Goal: Task Accomplishment & Management: Manage account settings

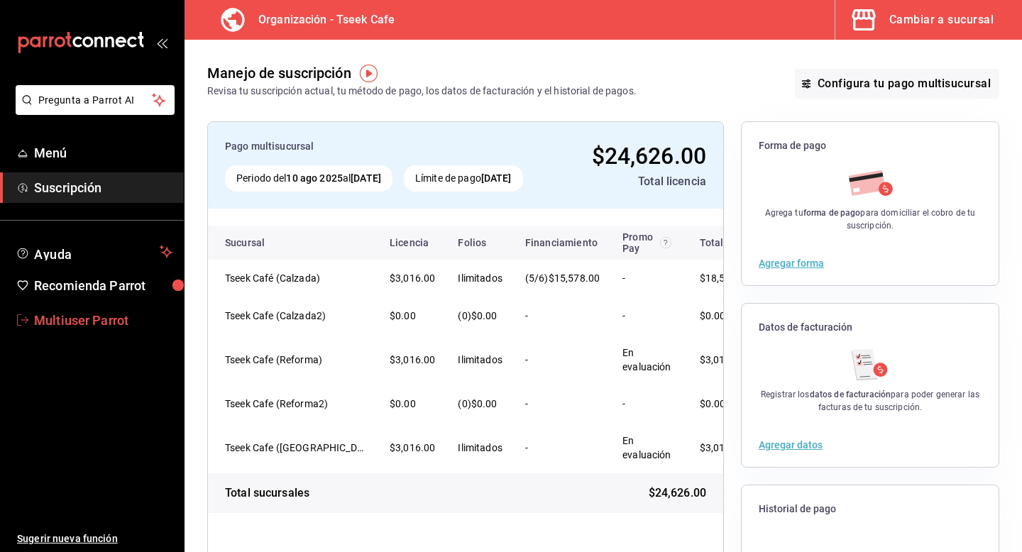
click at [87, 316] on span "Multiuser Parrot" at bounding box center [103, 320] width 138 height 19
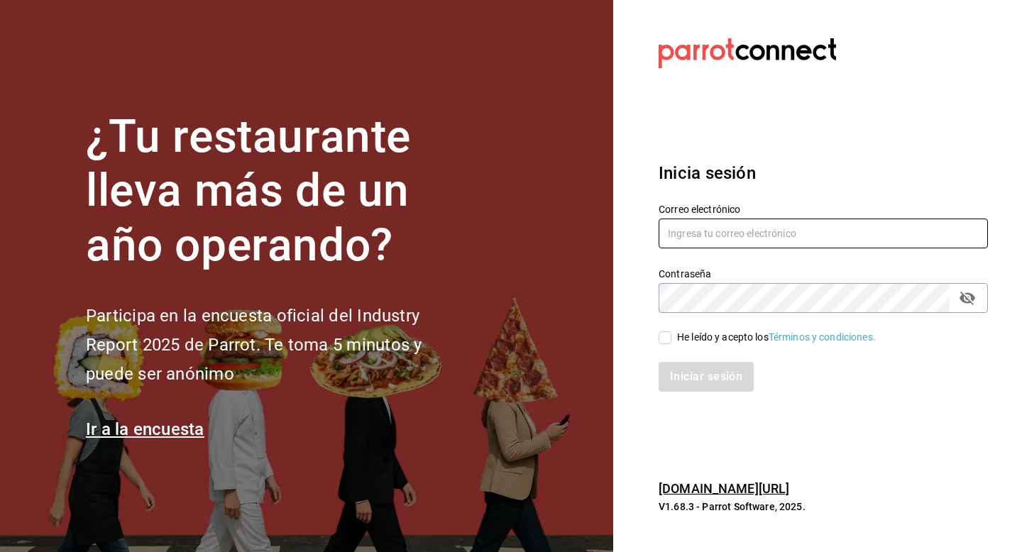
click at [702, 224] on input "text" at bounding box center [823, 234] width 329 height 30
type input "multiuser@sunny.com"
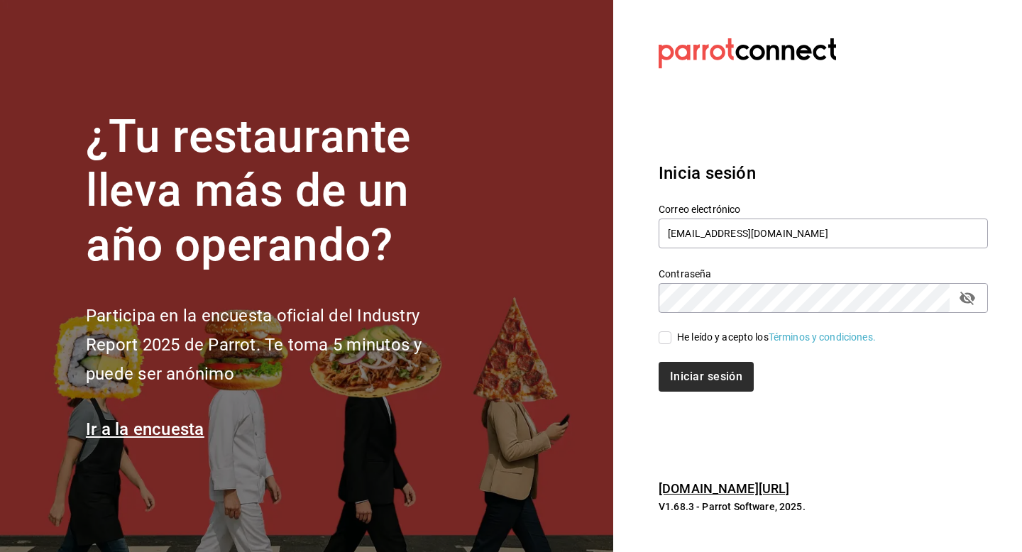
drag, startPoint x: 671, startPoint y: 342, endPoint x: 671, endPoint y: 364, distance: 22.7
click at [671, 342] on input "He leído y acepto los Términos y condiciones." at bounding box center [665, 338] width 13 height 13
checkbox input "true"
click at [670, 376] on button "Iniciar sesión" at bounding box center [707, 377] width 97 height 30
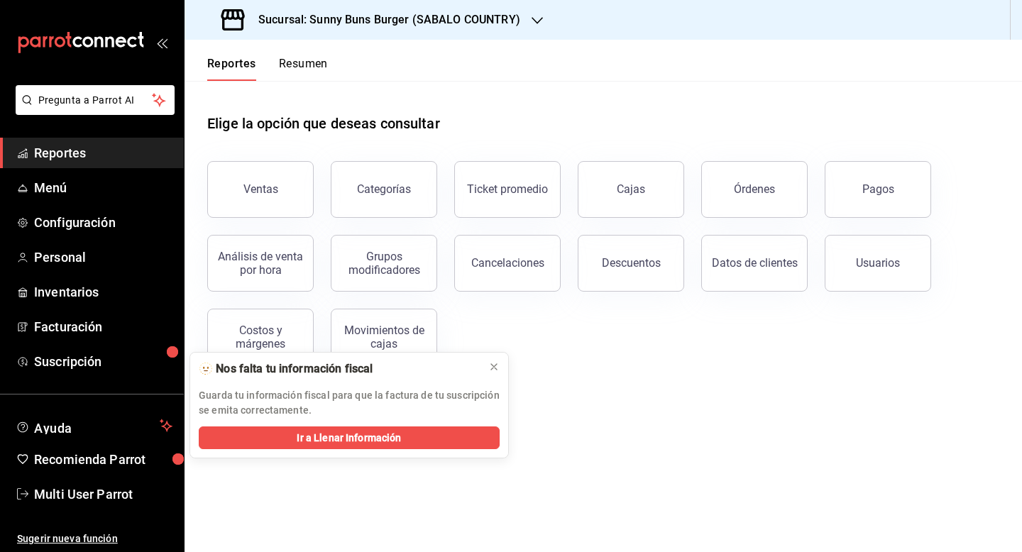
click at [377, 36] on div "Sucursal: Sunny Buns Burger (SABALO COUNTRY)" at bounding box center [372, 20] width 353 height 40
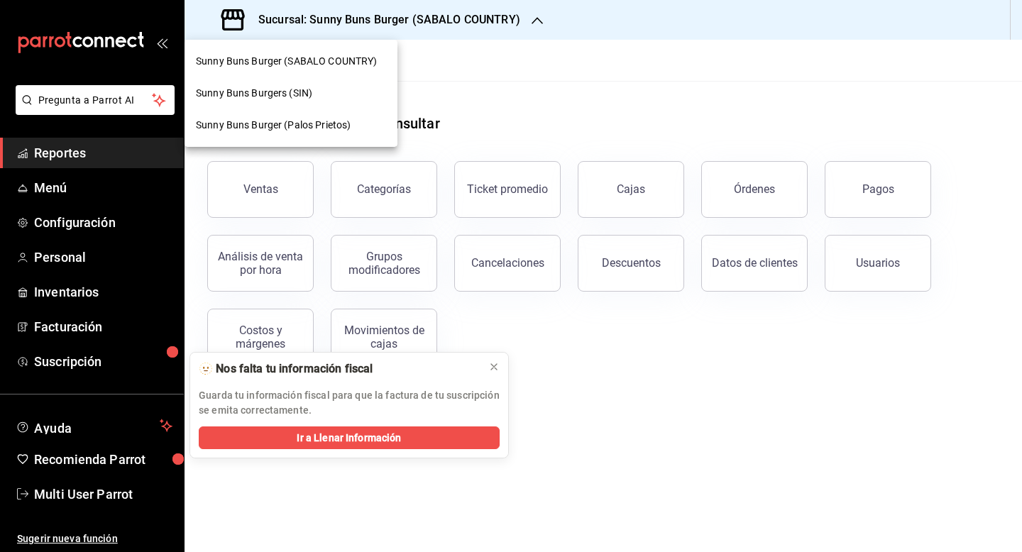
click at [67, 496] on div at bounding box center [511, 276] width 1022 height 552
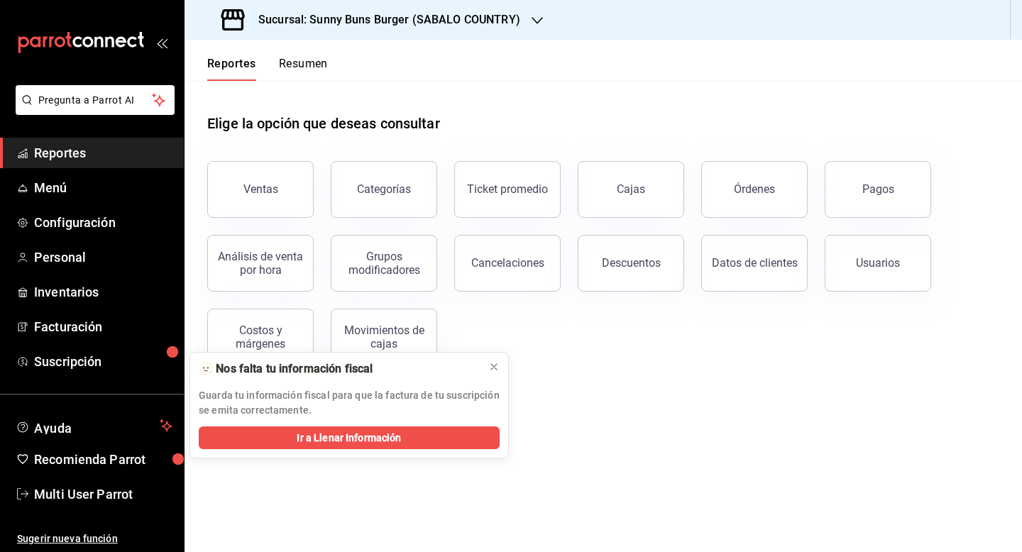
click at [80, 496] on span "Multi User Parrot" at bounding box center [103, 494] width 138 height 19
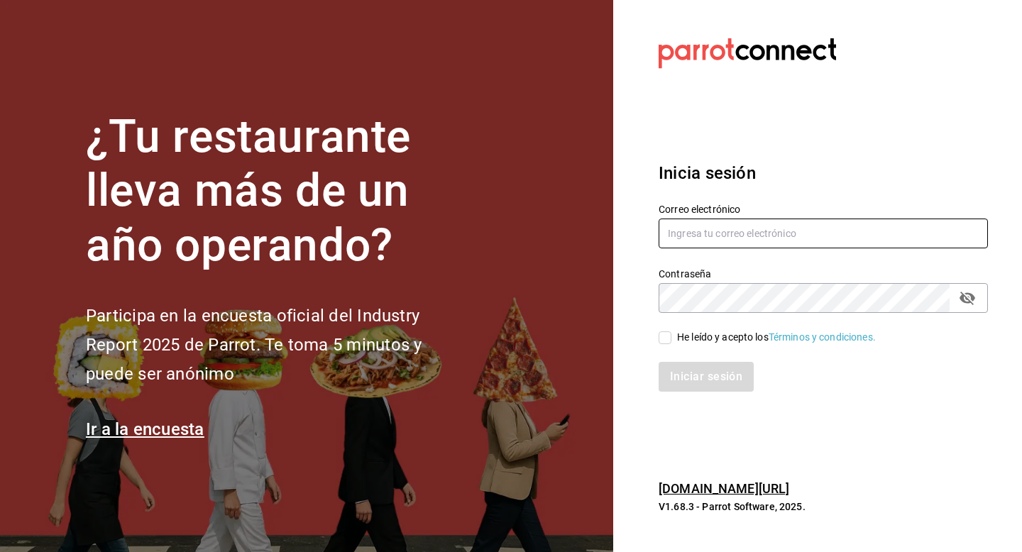
click at [705, 238] on input "text" at bounding box center [823, 234] width 329 height 30
type input "[EMAIL_ADDRESS][DOMAIN_NAME]"
click at [667, 341] on input "He leído y acepto los Términos y condiciones." at bounding box center [665, 338] width 13 height 13
checkbox input "true"
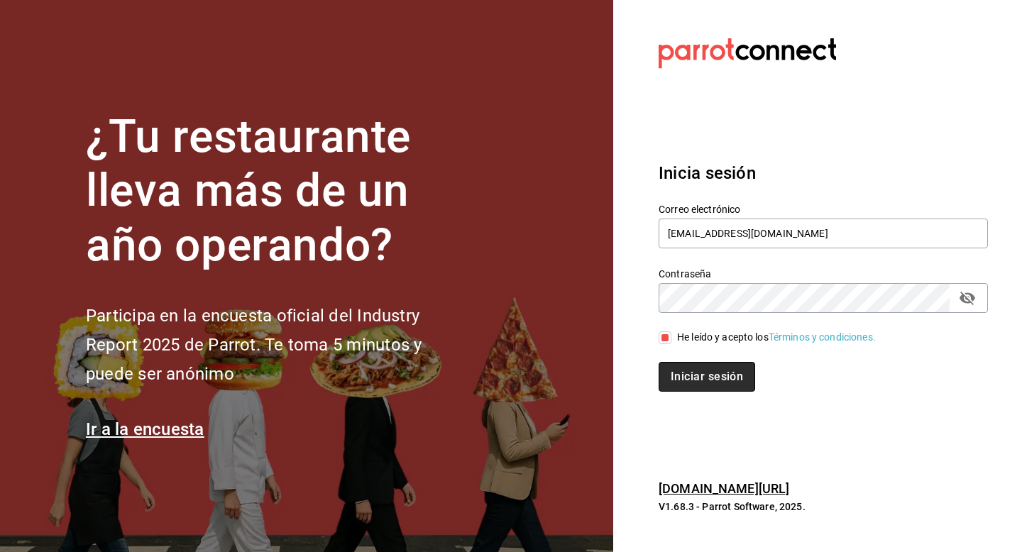
click at [667, 380] on button "Iniciar sesión" at bounding box center [707, 377] width 97 height 30
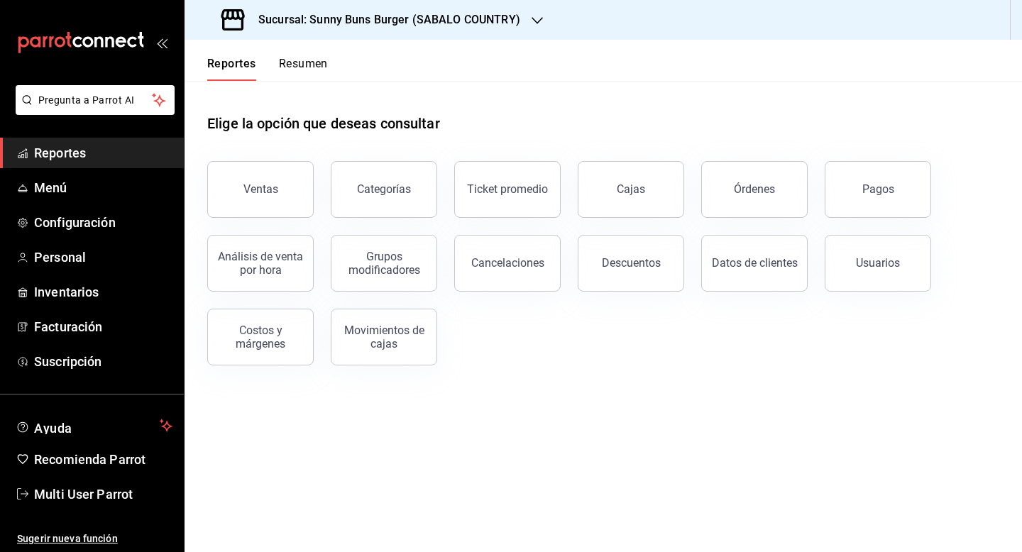
click at [379, 26] on h3 "Sucursal: Sunny Buns Burger (SABALO COUNTRY)" at bounding box center [383, 19] width 273 height 17
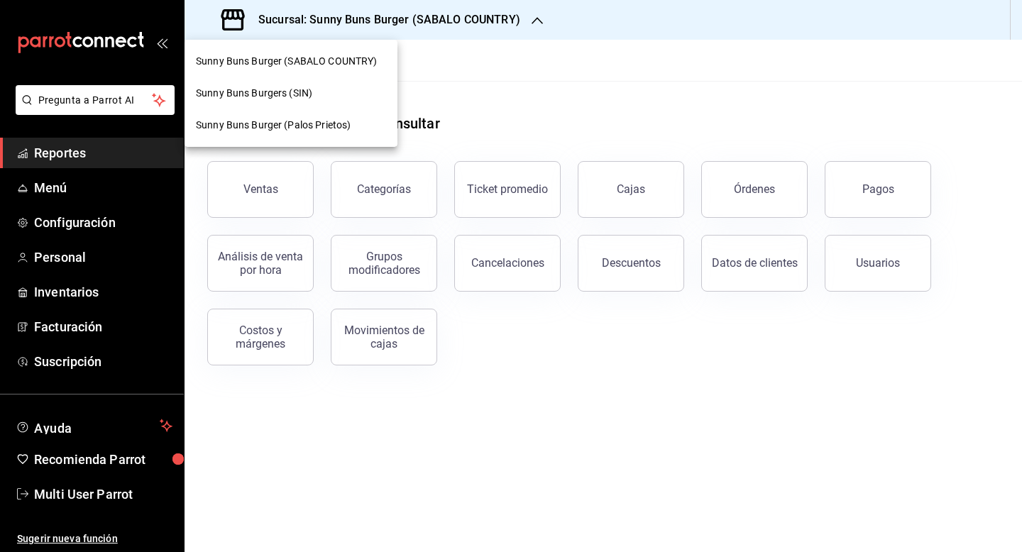
click at [72, 491] on div at bounding box center [511, 276] width 1022 height 552
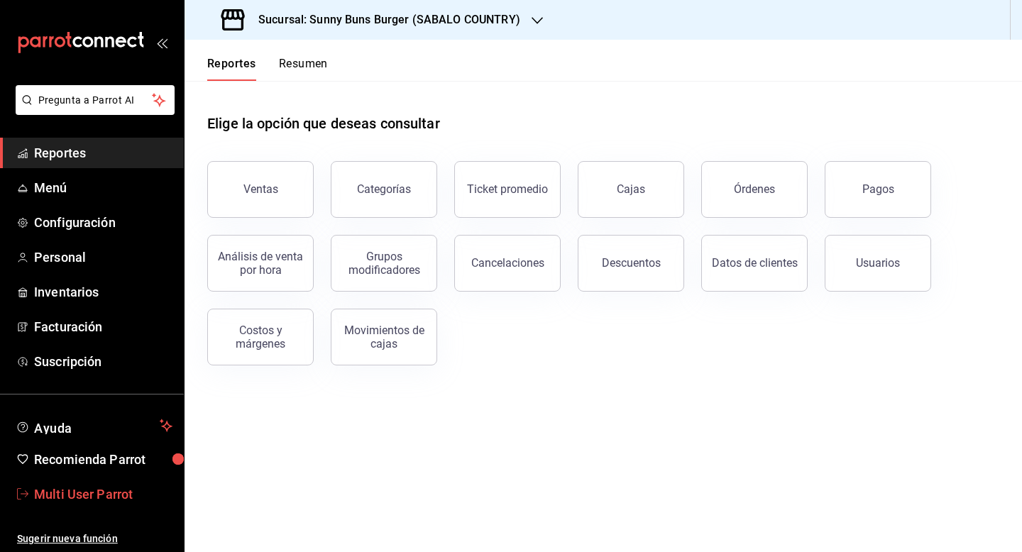
click at [92, 493] on span "Multi User Parrot" at bounding box center [103, 494] width 138 height 19
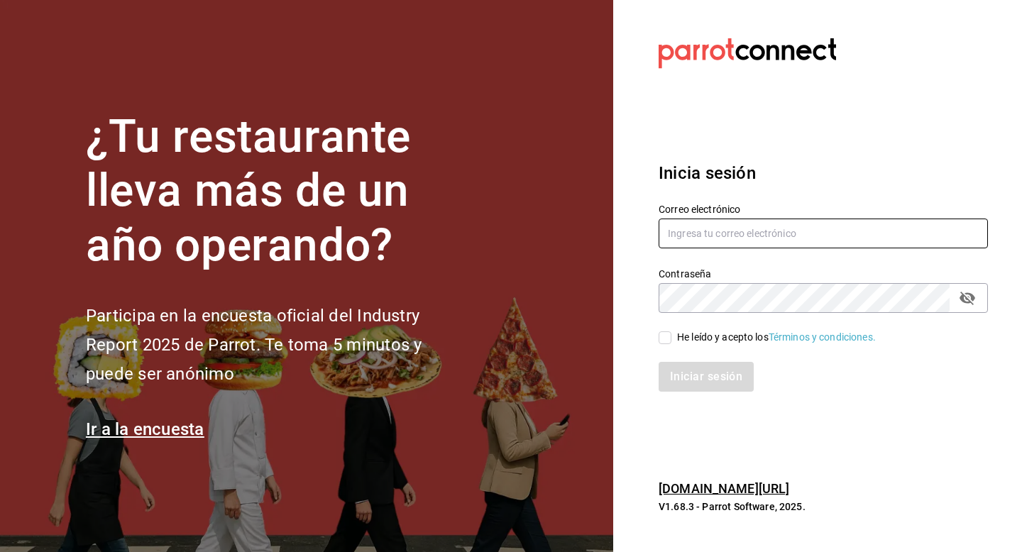
click at [733, 229] on input "text" at bounding box center [823, 234] width 329 height 30
type input "latino@revolucion.com"
click at [676, 337] on span "He leído y acepto los Términos y condiciones." at bounding box center [774, 337] width 204 height 15
click at [672, 337] on input "He leído y acepto los Términos y condiciones." at bounding box center [665, 338] width 13 height 13
checkbox input "true"
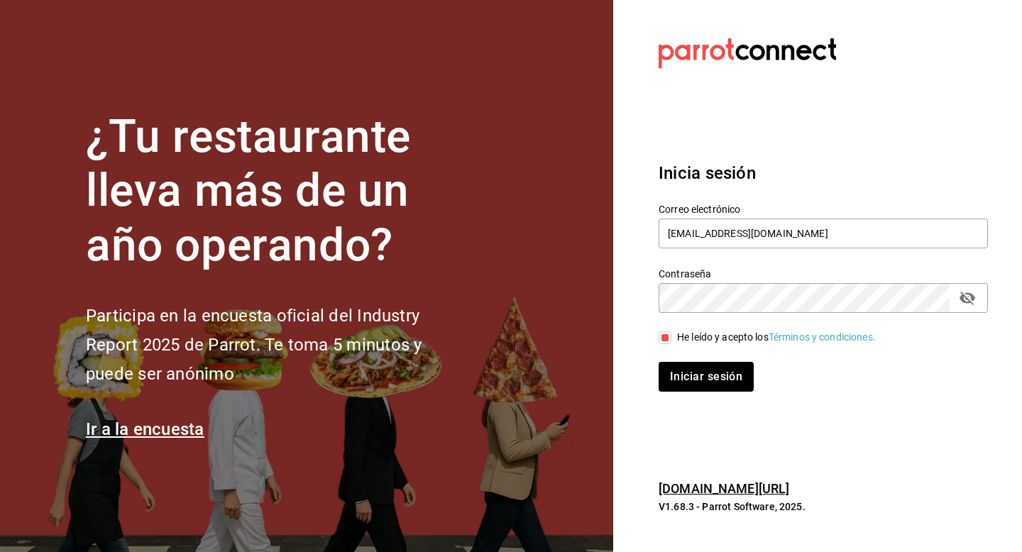
click at [676, 397] on div "Inicia sesión Correo electrónico latino@revolucion.com Contraseña Contraseña He…" at bounding box center [823, 276] width 329 height 266
click at [676, 383] on button "Iniciar sesión" at bounding box center [707, 377] width 97 height 30
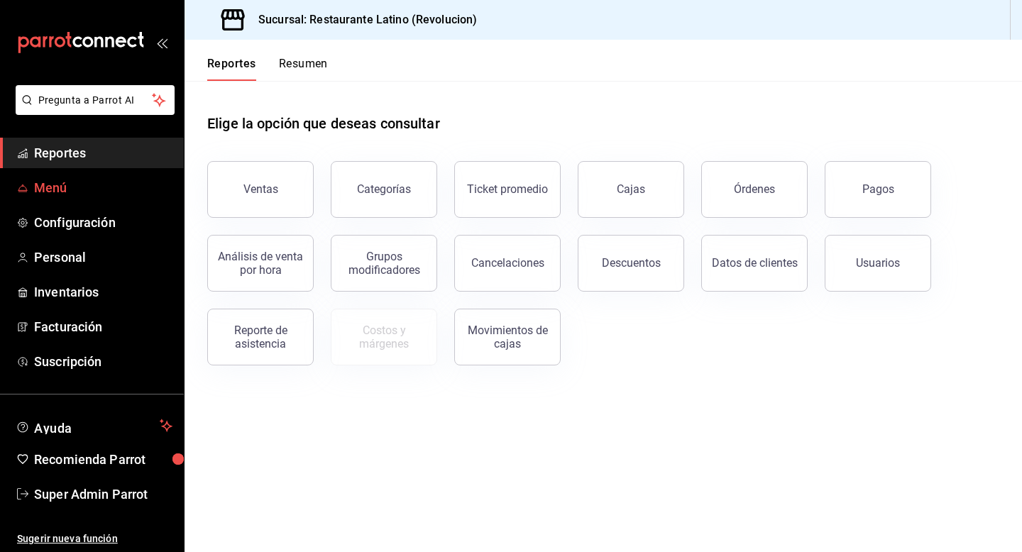
click at [49, 190] on span "Menú" at bounding box center [103, 187] width 138 height 19
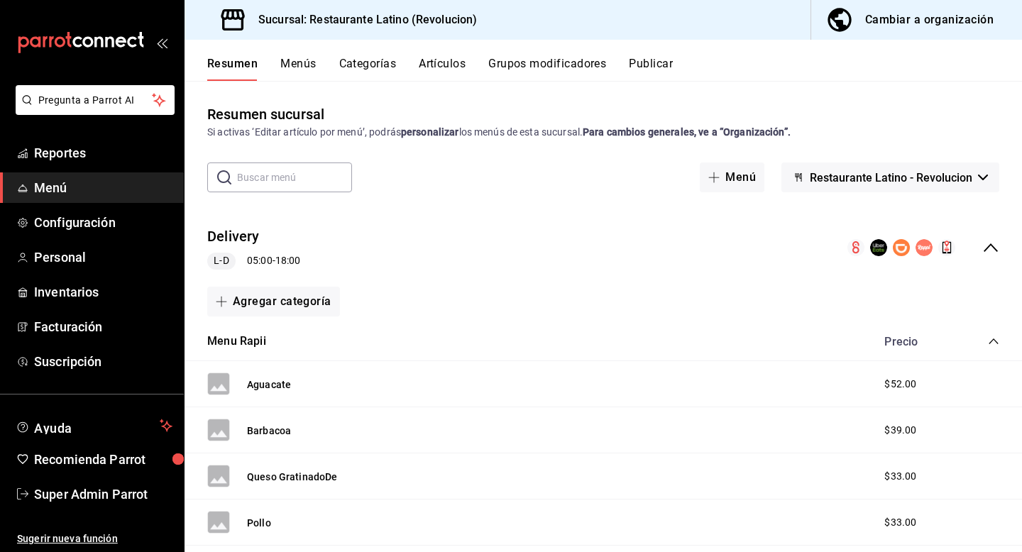
click at [654, 69] on button "Publicar" at bounding box center [651, 69] width 44 height 24
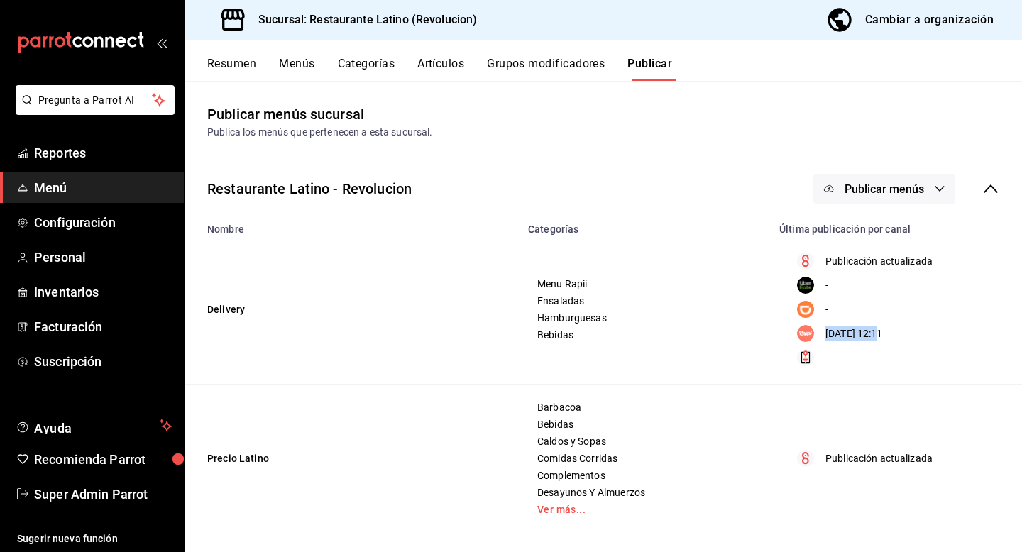
drag, startPoint x: 827, startPoint y: 332, endPoint x: 883, endPoint y: 331, distance: 56.1
click at [883, 331] on p "25/07/2025 12:11" at bounding box center [855, 334] width 58 height 15
click at [883, 316] on div "-" at bounding box center [894, 309] width 210 height 17
click at [86, 150] on span "Reportes" at bounding box center [103, 152] width 138 height 19
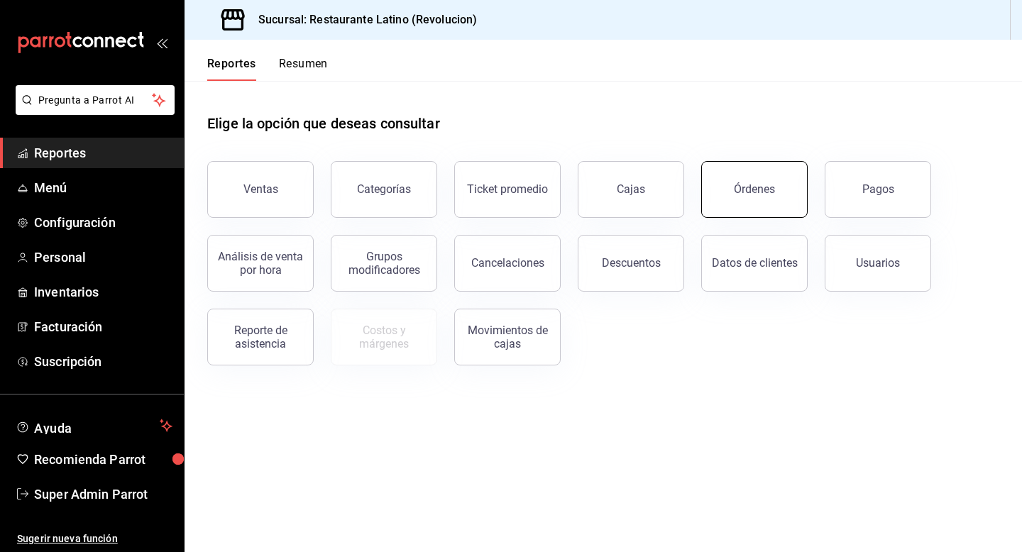
click at [736, 197] on button "Órdenes" at bounding box center [755, 189] width 107 height 57
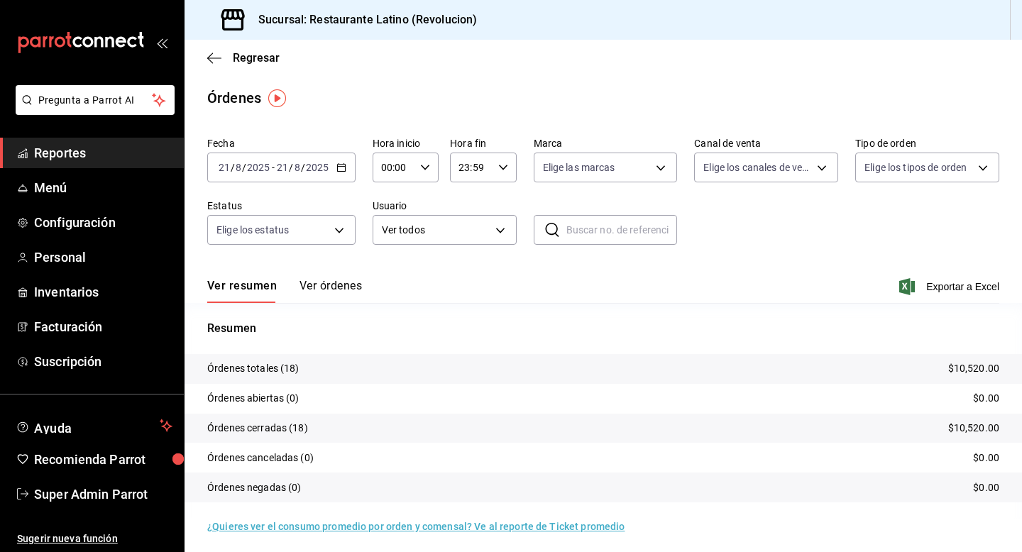
click at [313, 284] on button "Ver órdenes" at bounding box center [331, 291] width 62 height 24
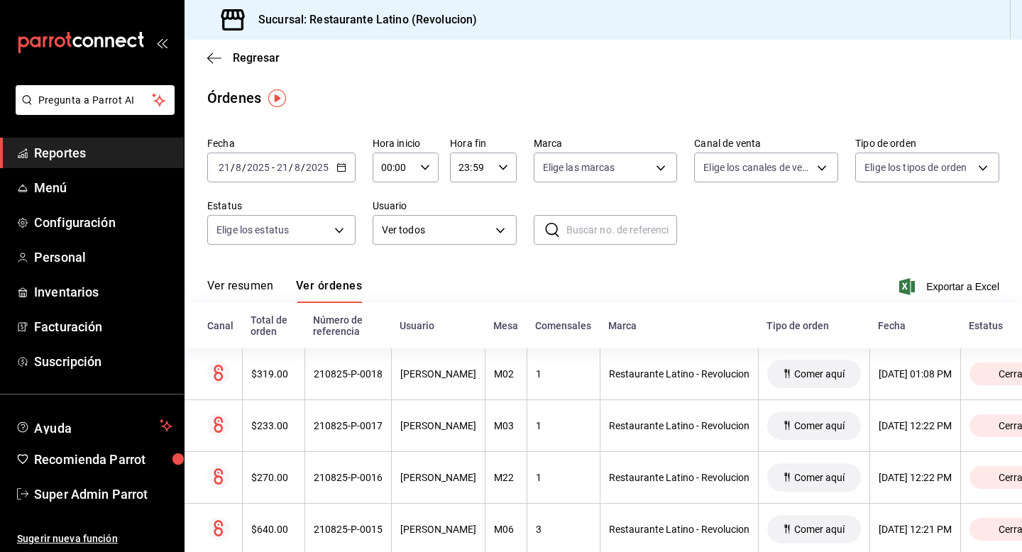
click at [347, 170] on div "2025-08-21 21 / 8 / 2025 - 2025-08-21 21 / 8 / 2025" at bounding box center [281, 168] width 148 height 30
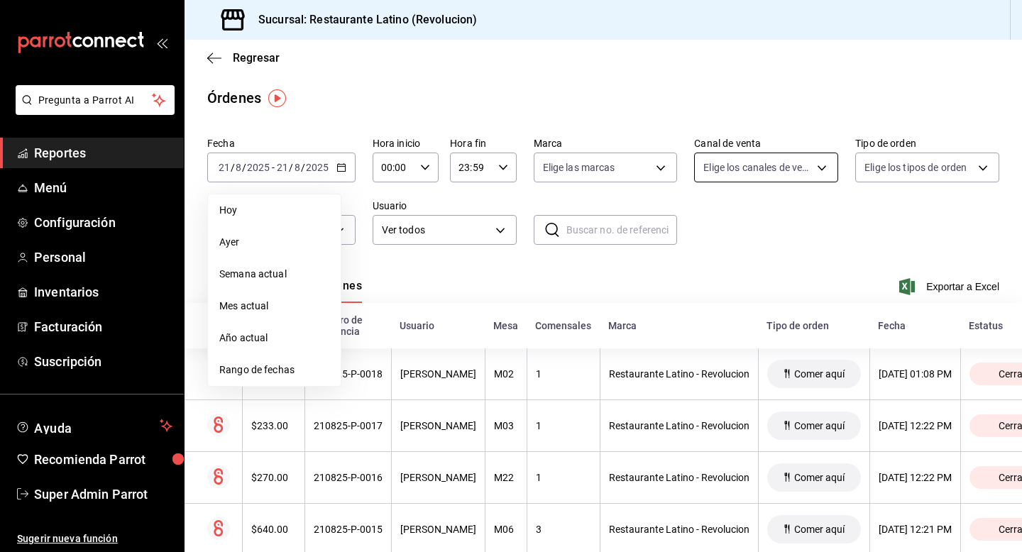
click at [719, 179] on body "Pregunta a Parrot AI Reportes Menú Configuración Personal Inventarios Facturaci…" at bounding box center [511, 276] width 1022 height 552
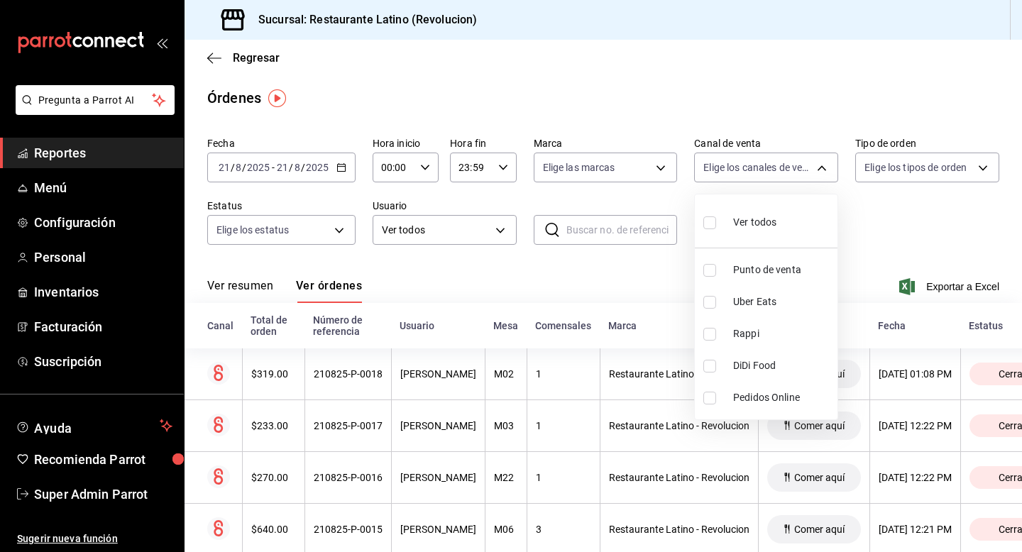
click at [707, 336] on input "checkbox" at bounding box center [710, 334] width 13 height 13
checkbox input "true"
type input "RAPPI"
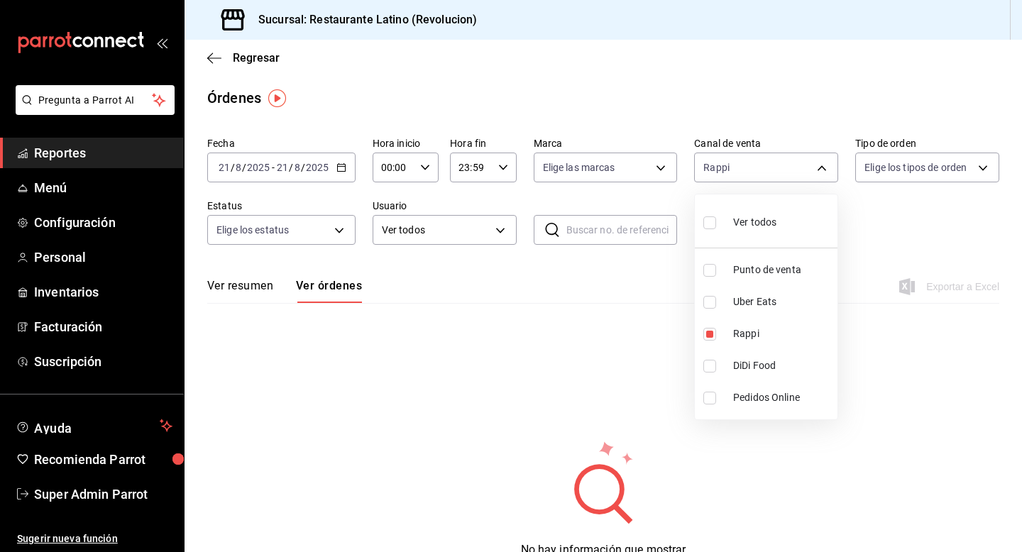
click at [337, 175] on div at bounding box center [511, 276] width 1022 height 552
click at [338, 170] on icon "button" at bounding box center [342, 168] width 10 height 10
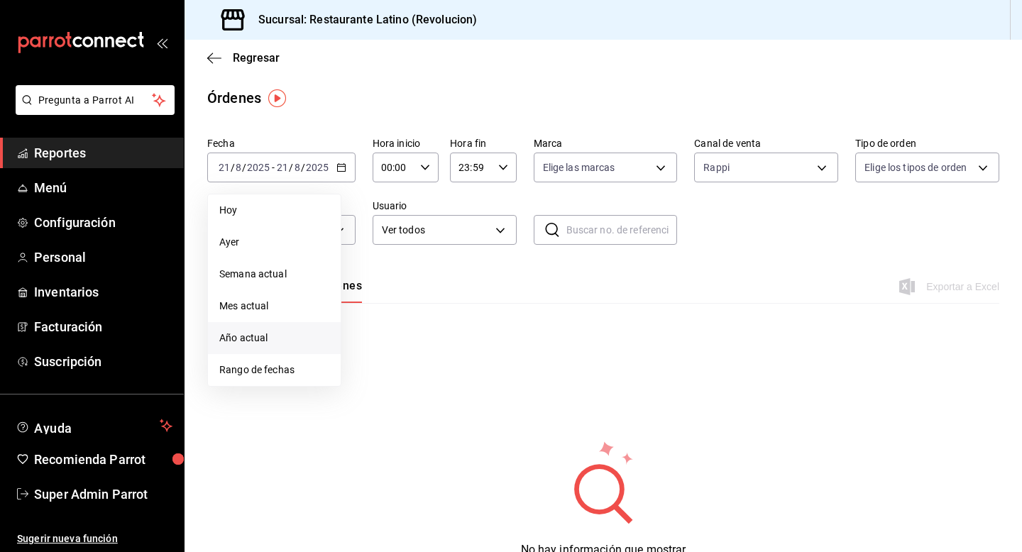
click at [284, 331] on span "Año actual" at bounding box center [274, 338] width 110 height 15
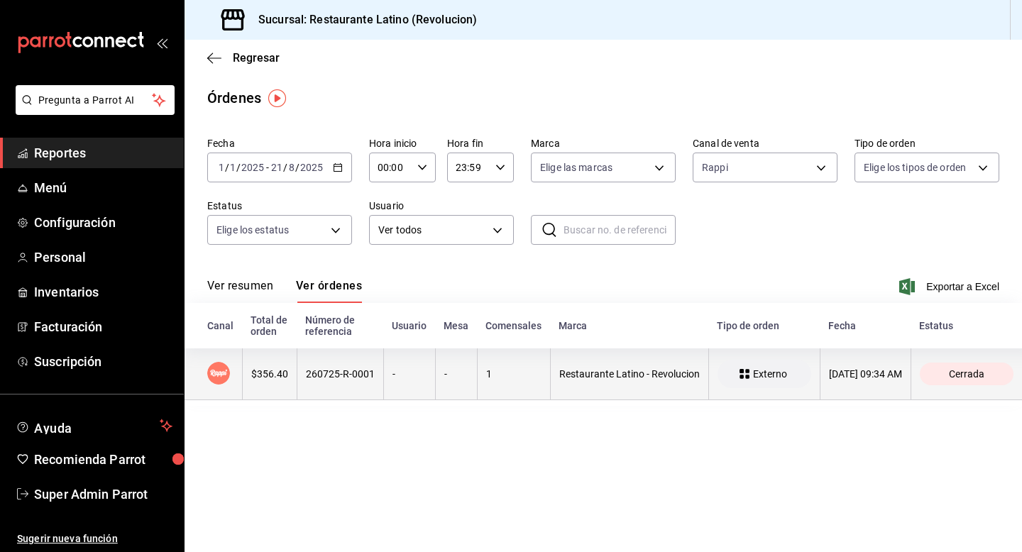
click at [398, 386] on th "-" at bounding box center [409, 375] width 52 height 52
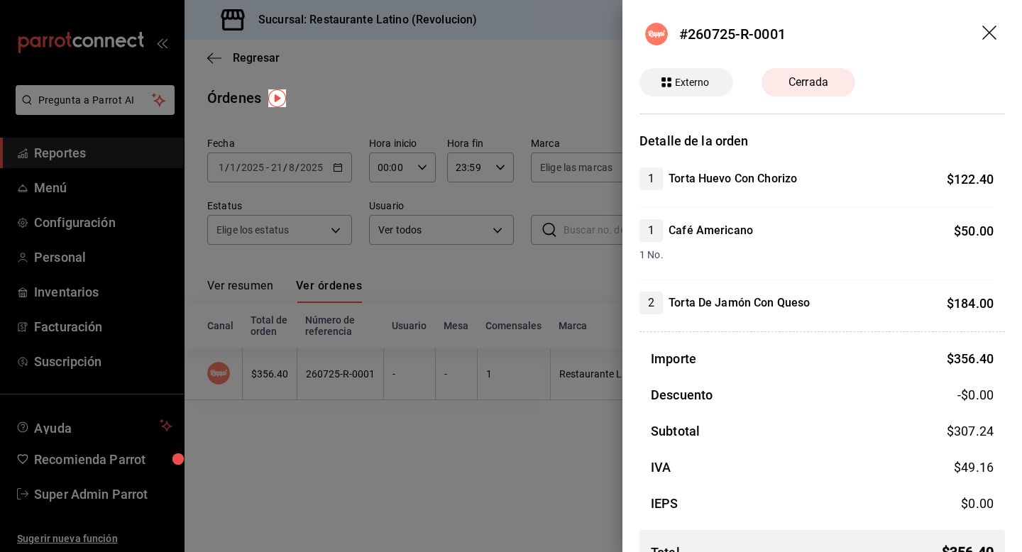
click at [993, 32] on icon "drag" at bounding box center [991, 34] width 17 height 17
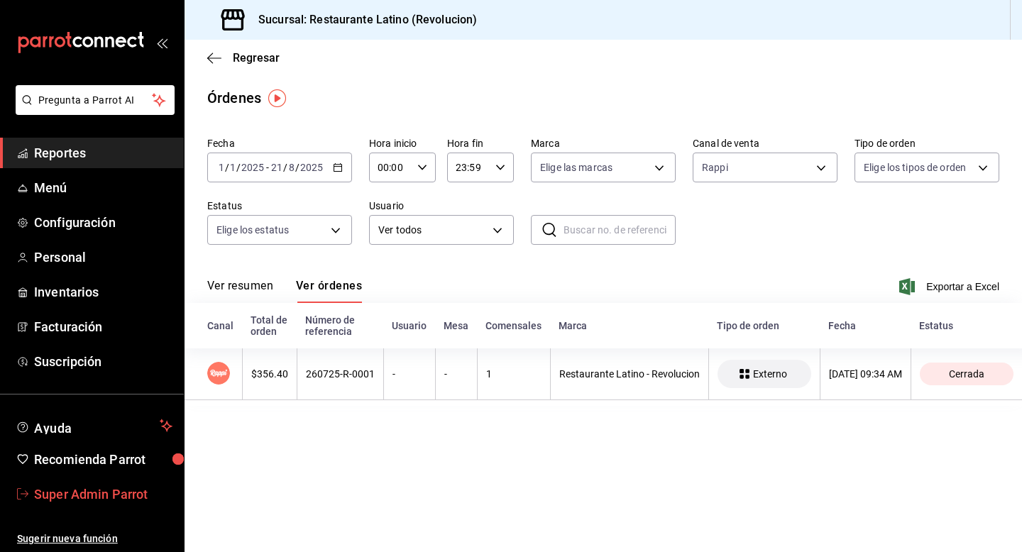
click at [101, 498] on span "Super Admin Parrot" at bounding box center [103, 494] width 138 height 19
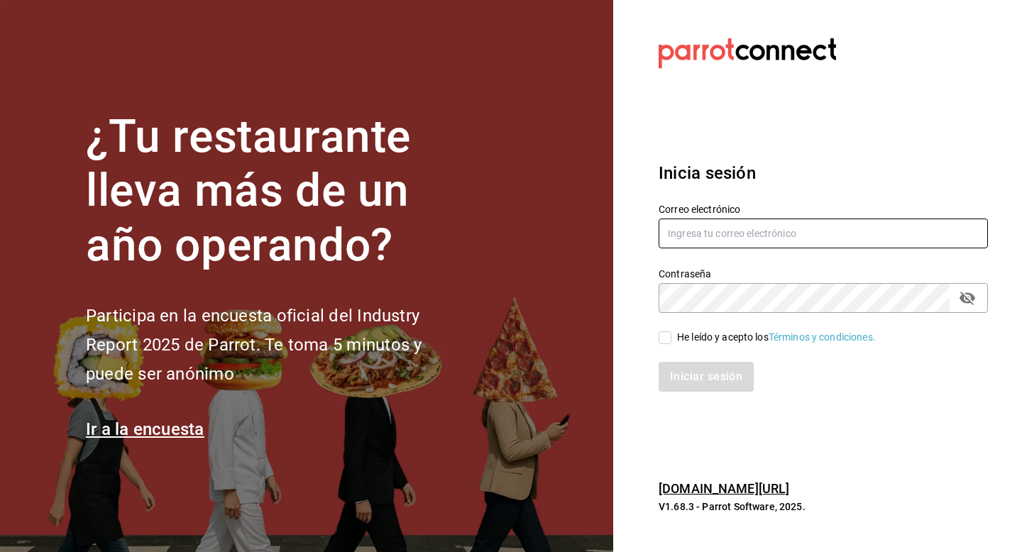
click at [692, 236] on input "text" at bounding box center [823, 234] width 329 height 30
type input "multiuser@sunny.com"
click at [668, 334] on input "He leído y acepto los Términos y condiciones." at bounding box center [665, 338] width 13 height 13
checkbox input "true"
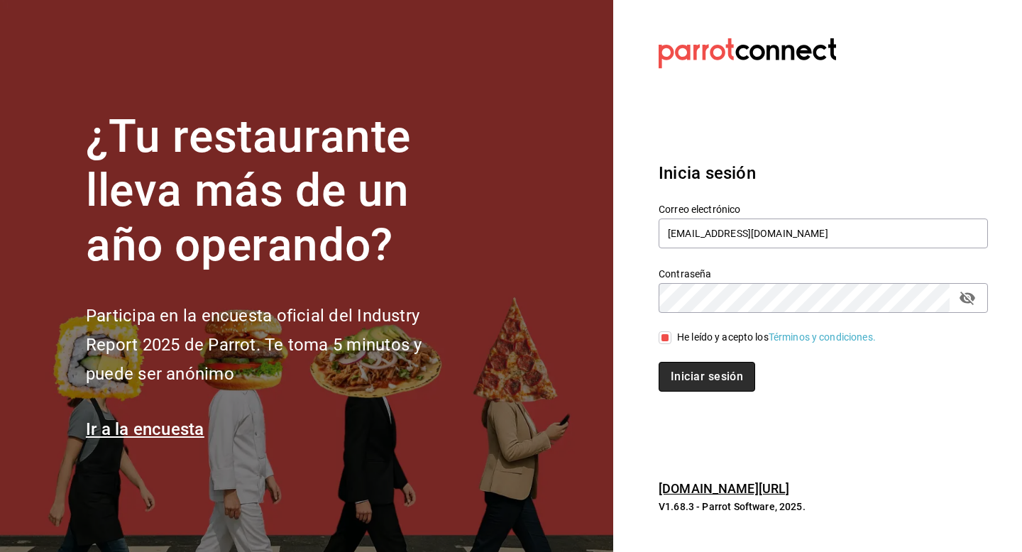
click at [669, 362] on button "Iniciar sesión" at bounding box center [707, 377] width 97 height 30
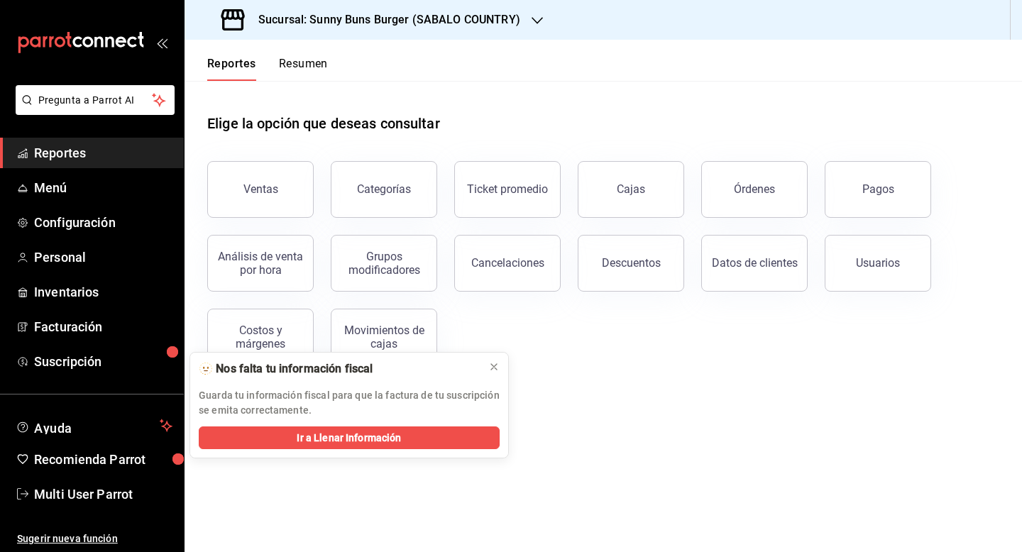
click at [404, 27] on h3 "Sucursal: Sunny Buns Burger (SABALO COUNTRY)" at bounding box center [383, 19] width 273 height 17
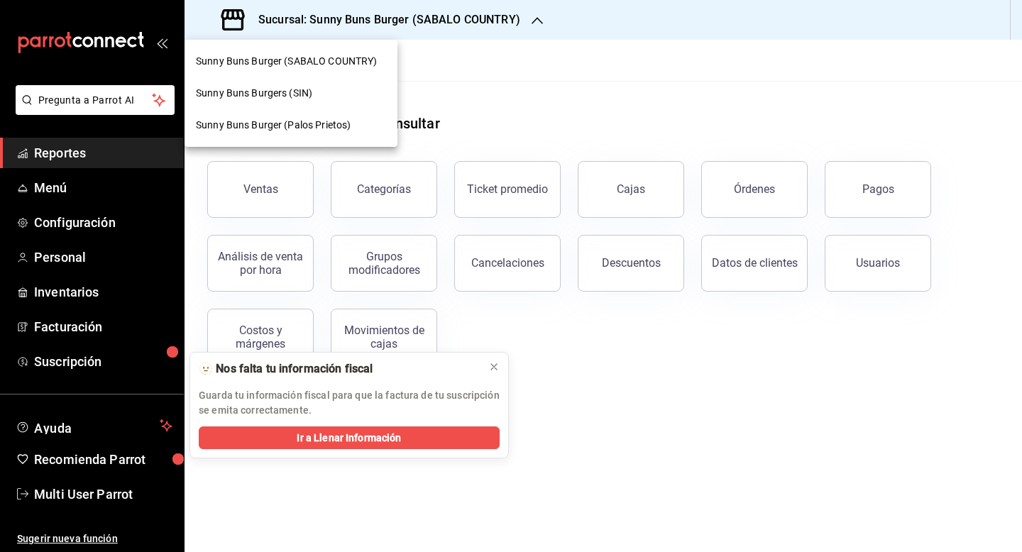
click at [327, 121] on span "Sunny Buns Burger (Palos Prietos)" at bounding box center [273, 125] width 155 height 15
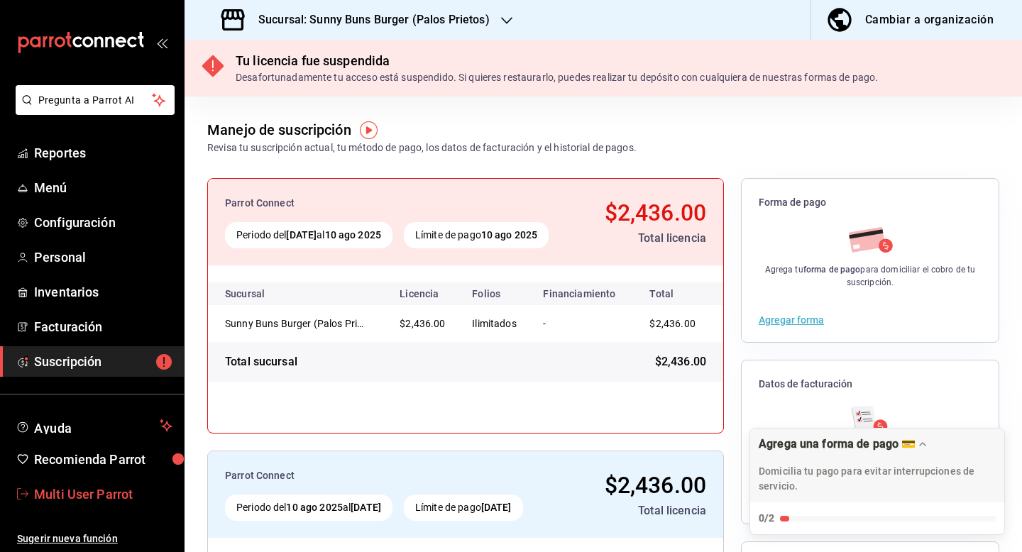
click at [103, 491] on span "Multi User Parrot" at bounding box center [103, 494] width 138 height 19
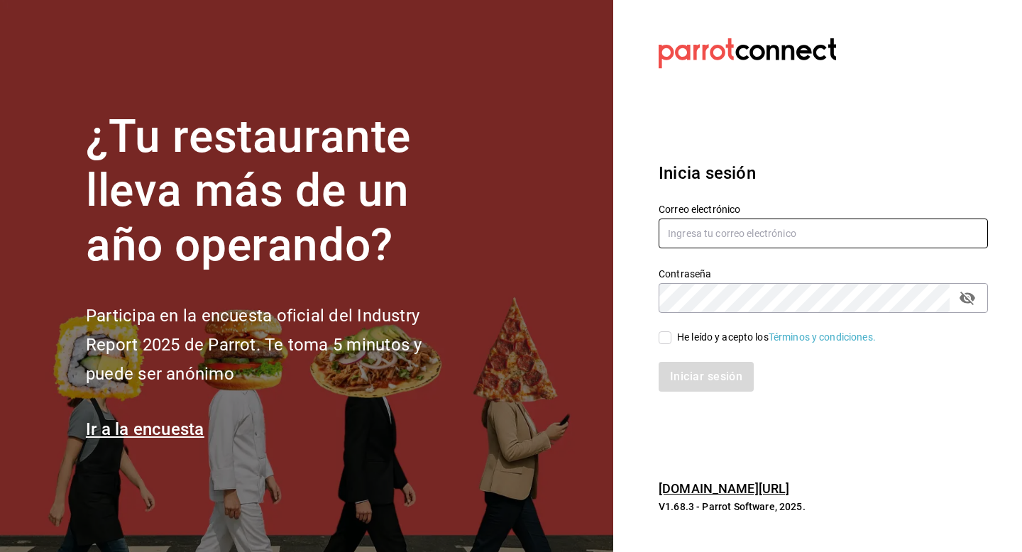
click at [705, 232] on input "text" at bounding box center [823, 234] width 329 height 30
type input "multiuser@papizzas.com"
click at [684, 344] on div "He leído y acepto los Términos y condiciones." at bounding box center [776, 337] width 199 height 15
click at [672, 344] on input "He leído y acepto los Términos y condiciones." at bounding box center [665, 338] width 13 height 13
checkbox input "true"
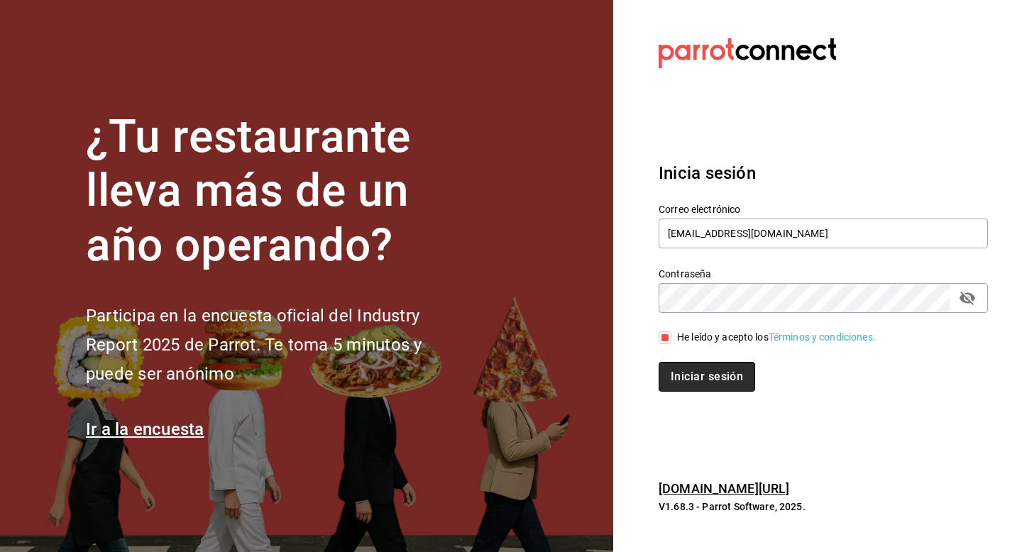
click at [684, 366] on button "Iniciar sesión" at bounding box center [707, 377] width 97 height 30
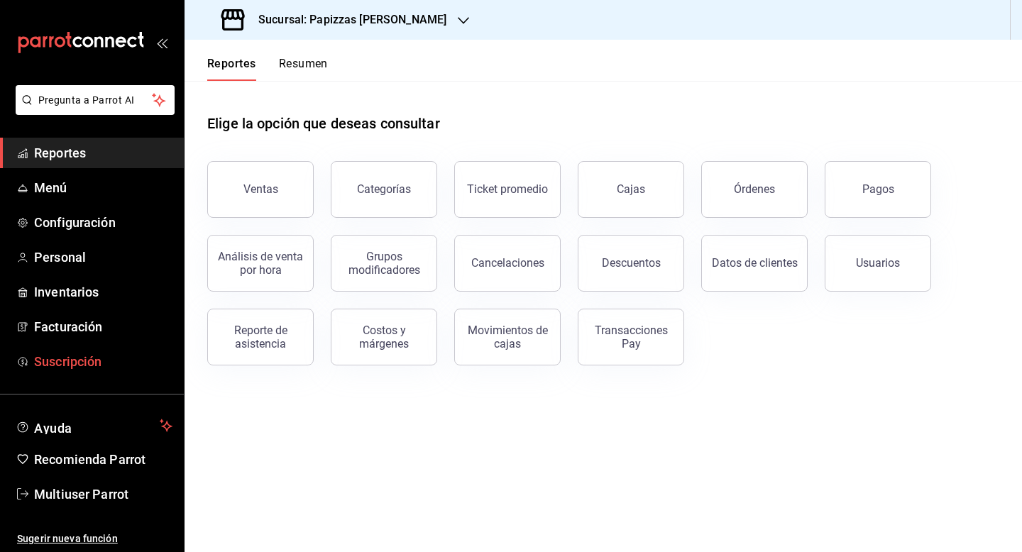
click at [72, 361] on span "Suscripción" at bounding box center [103, 361] width 138 height 19
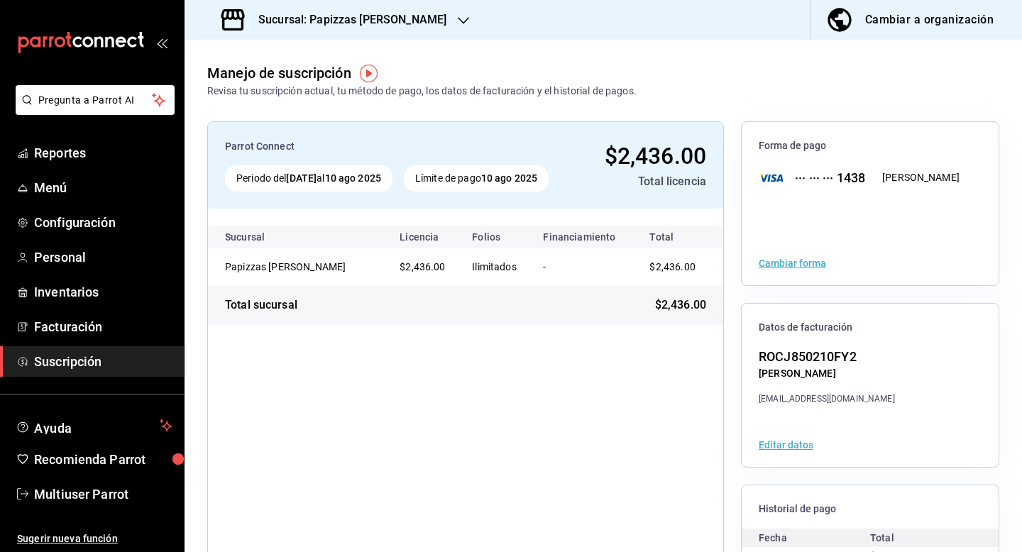
click at [366, 18] on h3 "Sucursal: Papizzas [PERSON_NAME]" at bounding box center [347, 19] width 200 height 17
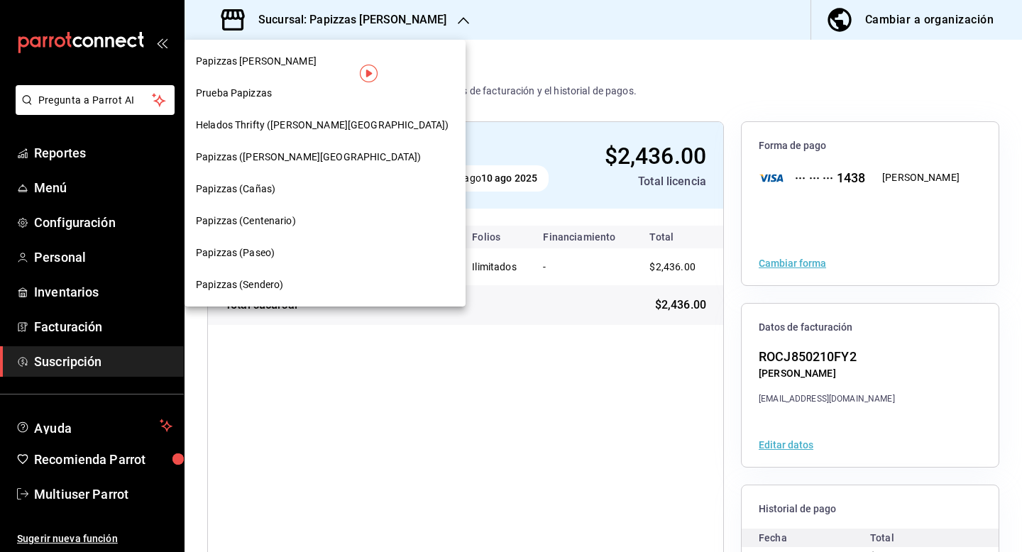
click at [304, 154] on div "Papizzas ([PERSON_NAME][GEOGRAPHIC_DATA])" at bounding box center [325, 157] width 258 height 15
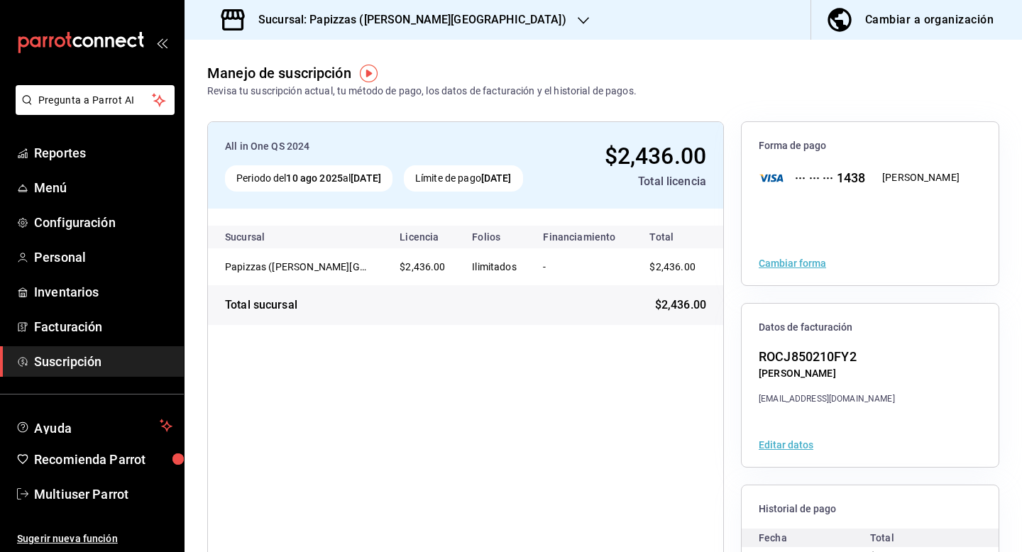
click at [379, 28] on h3 "Sucursal: Papizzas ([PERSON_NAME][GEOGRAPHIC_DATA])" at bounding box center [407, 19] width 320 height 17
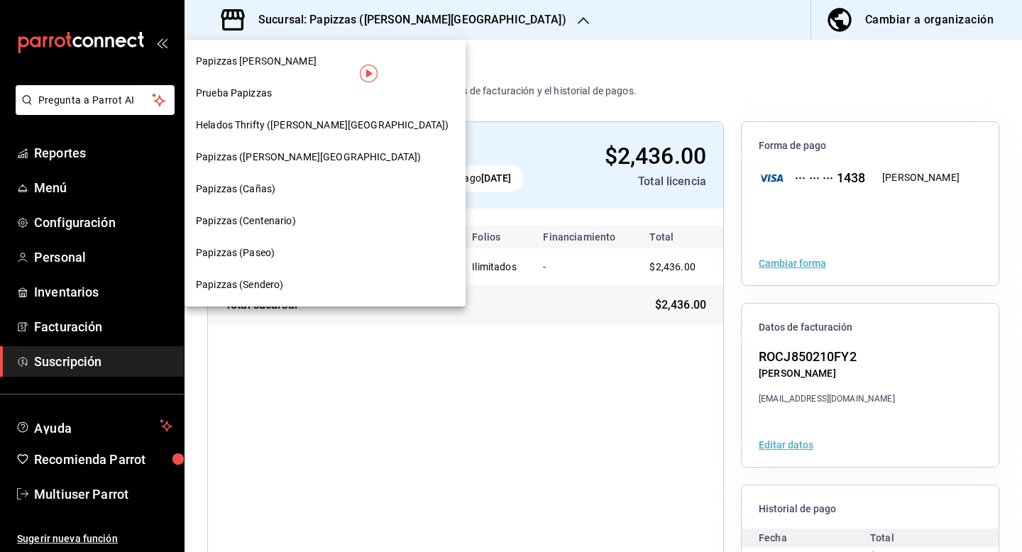
click at [305, 191] on div "Papizzas (Cañas)" at bounding box center [325, 189] width 258 height 15
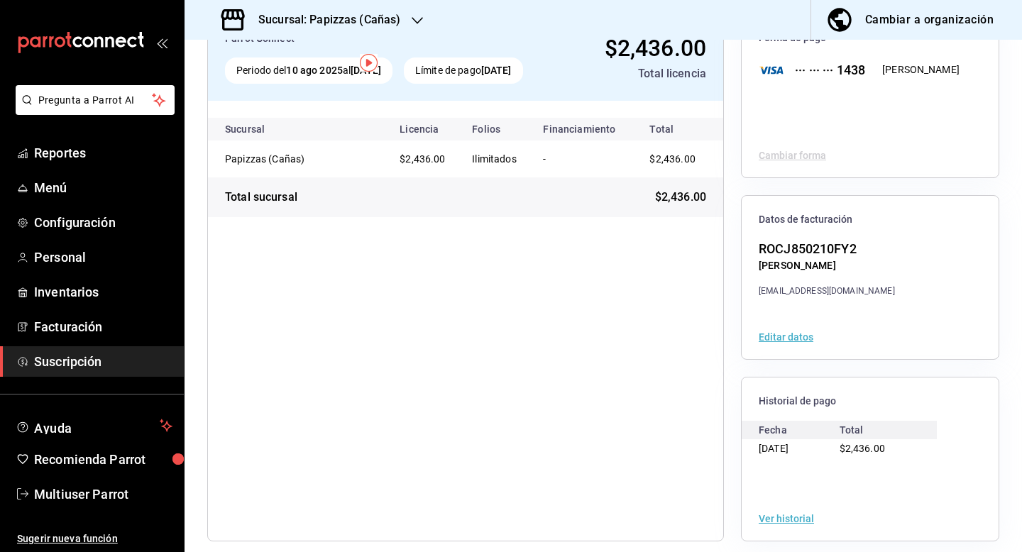
scroll to position [11, 0]
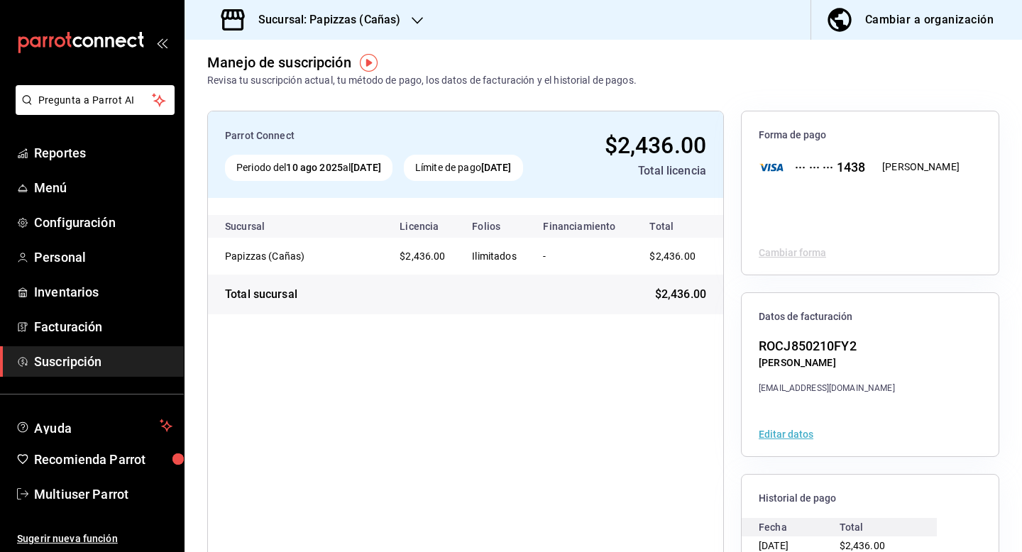
click at [308, 16] on h3 "Sucursal: Papizzas (Cañas)" at bounding box center [323, 19] width 153 height 17
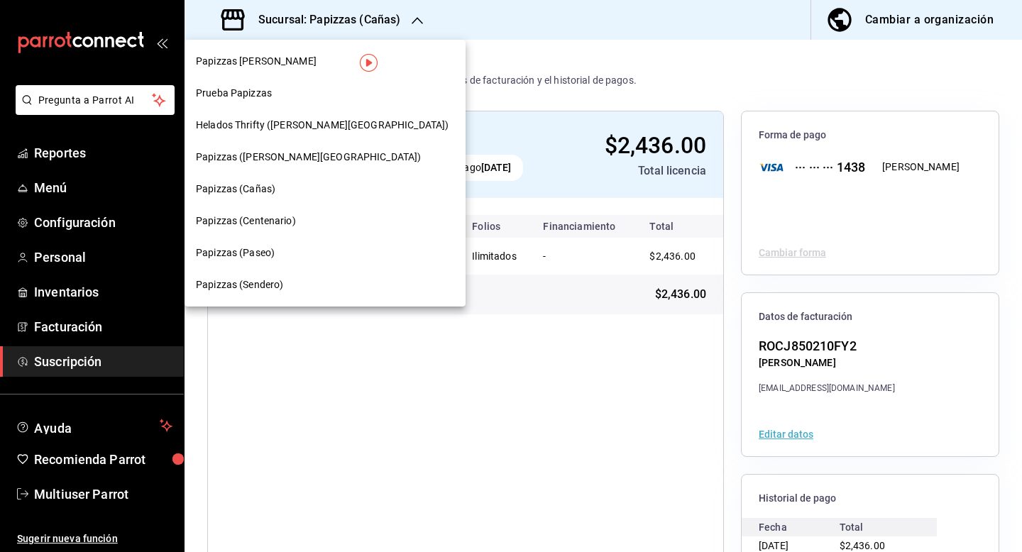
click at [263, 224] on span "Papizzas (Centenario)" at bounding box center [246, 221] width 100 height 15
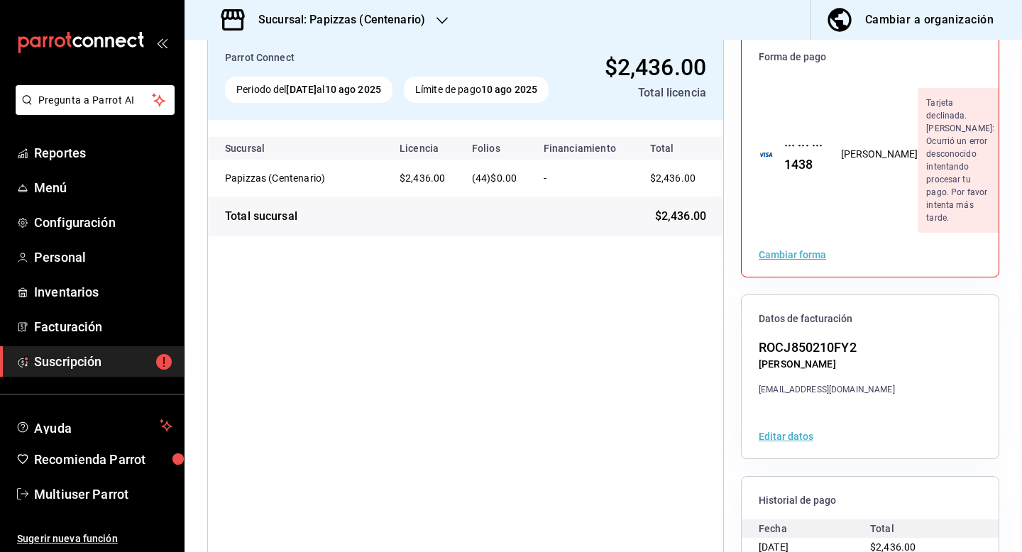
scroll to position [0, 0]
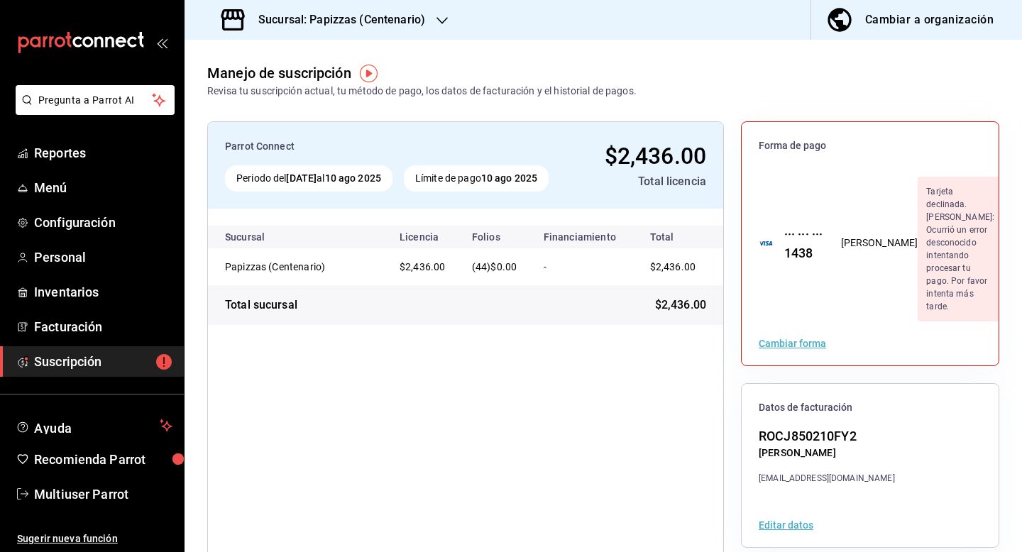
click at [286, 15] on h3 "Sucursal: Papizzas (Centenario)" at bounding box center [336, 19] width 178 height 17
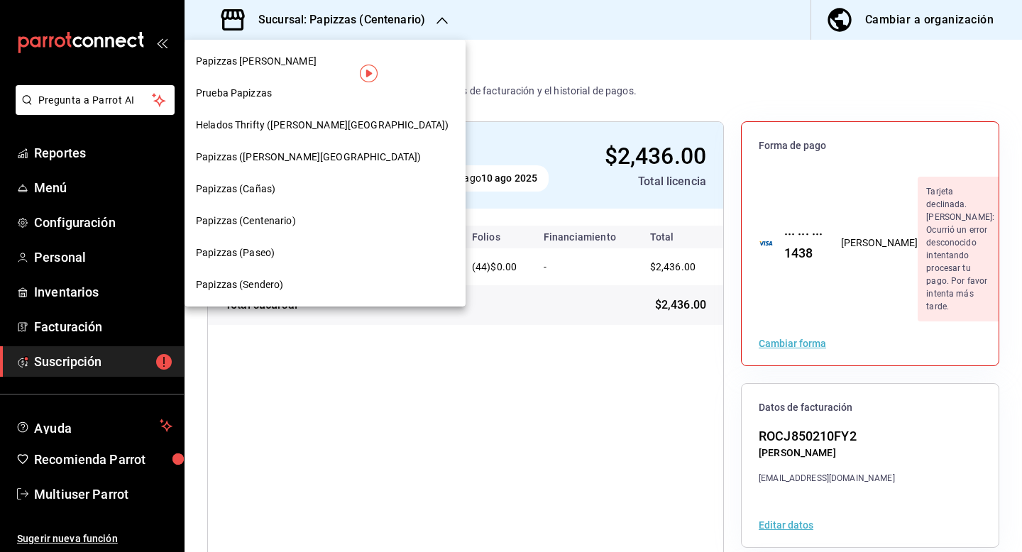
click at [277, 254] on div "Papizzas (Paseo)" at bounding box center [325, 253] width 258 height 15
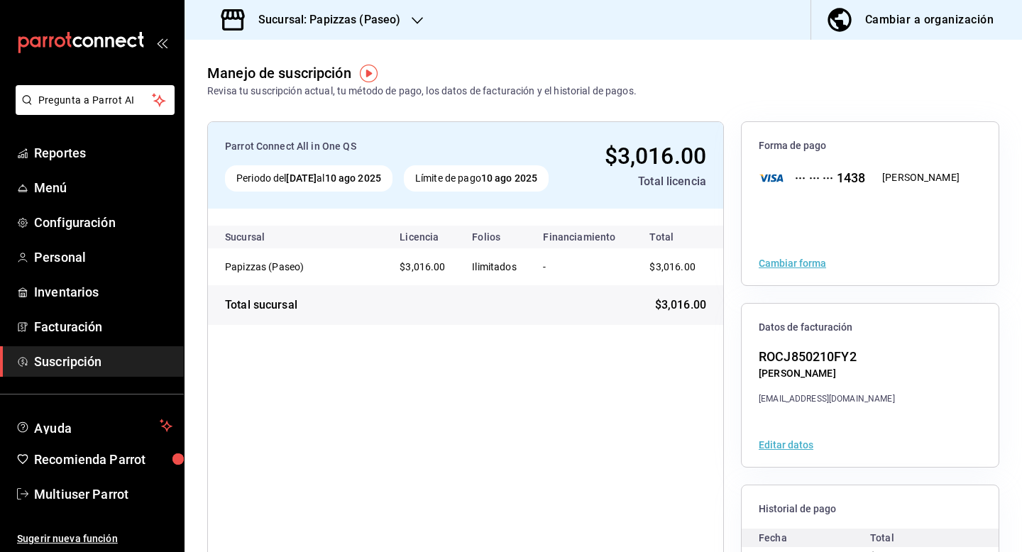
click at [293, 23] on h3 "Sucursal: Papizzas (Paseo)" at bounding box center [323, 19] width 153 height 17
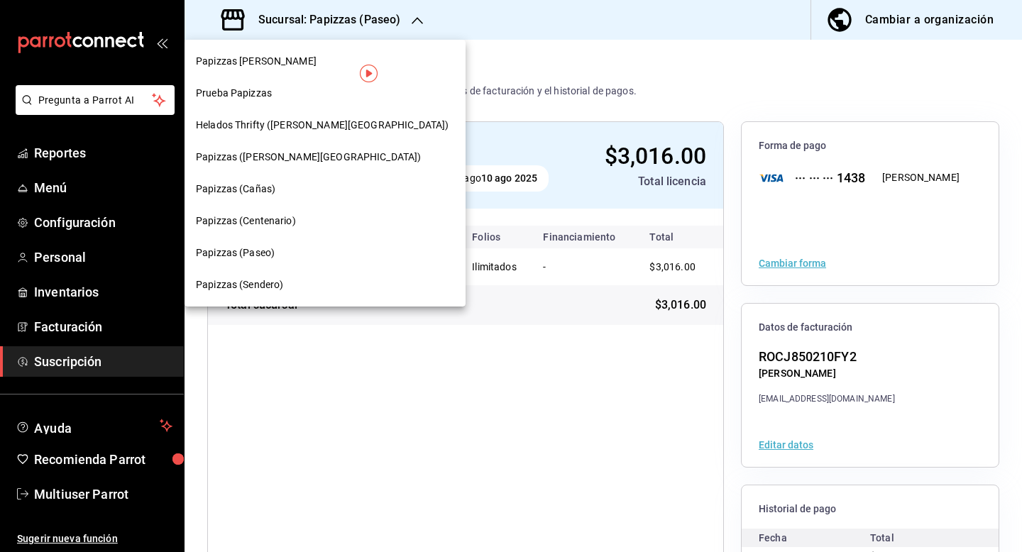
click at [273, 280] on span "Papizzas (Sendero)" at bounding box center [239, 285] width 87 height 15
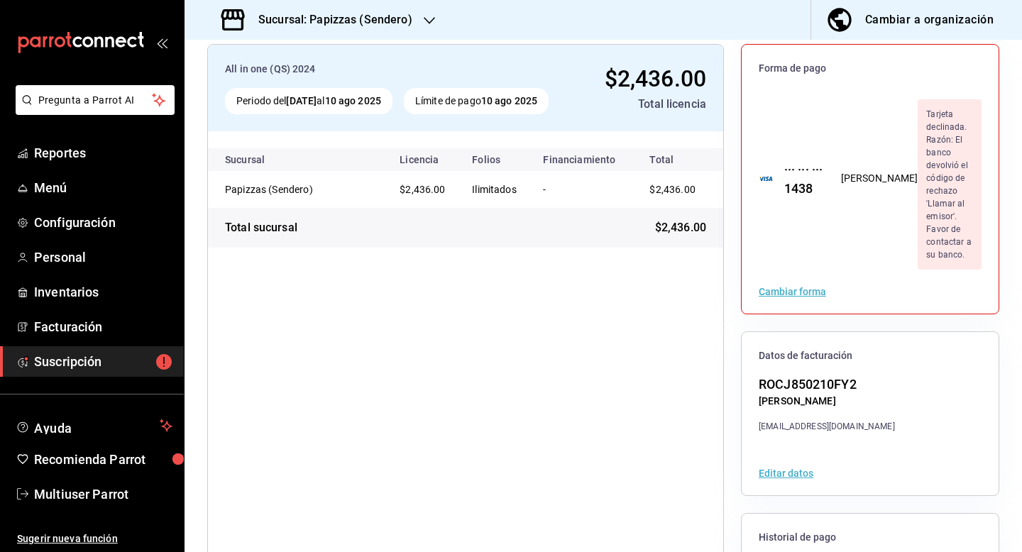
scroll to position [79, 0]
click at [86, 505] on link "Multiuser Parrot" at bounding box center [92, 494] width 184 height 31
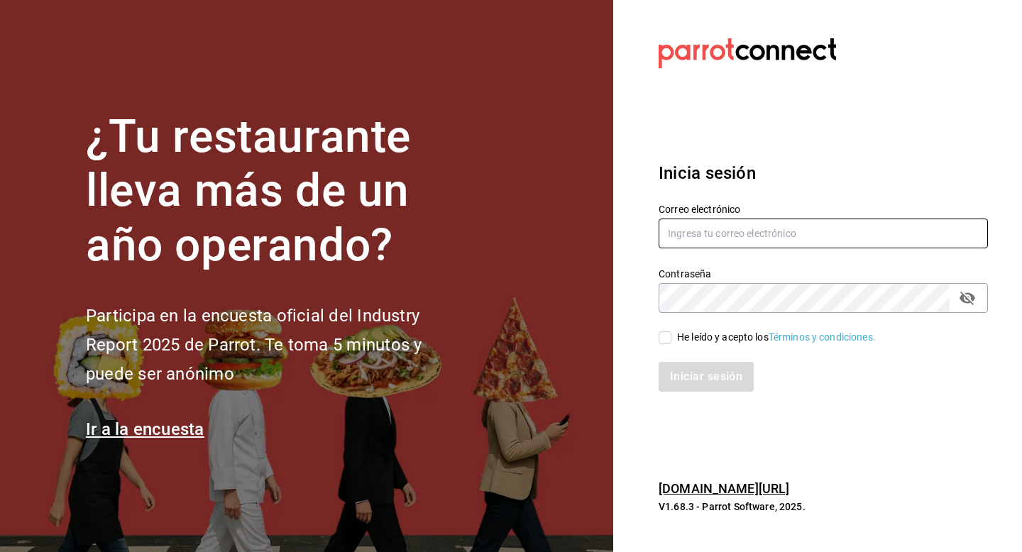
click at [698, 224] on input "text" at bounding box center [823, 234] width 329 height 30
type input "pescadito@canas.com"
click at [677, 339] on div "He leído y acepto los Términos y condiciones." at bounding box center [776, 337] width 199 height 15
click at [672, 339] on input "He leído y acepto los Términos y condiciones." at bounding box center [665, 338] width 13 height 13
checkbox input "true"
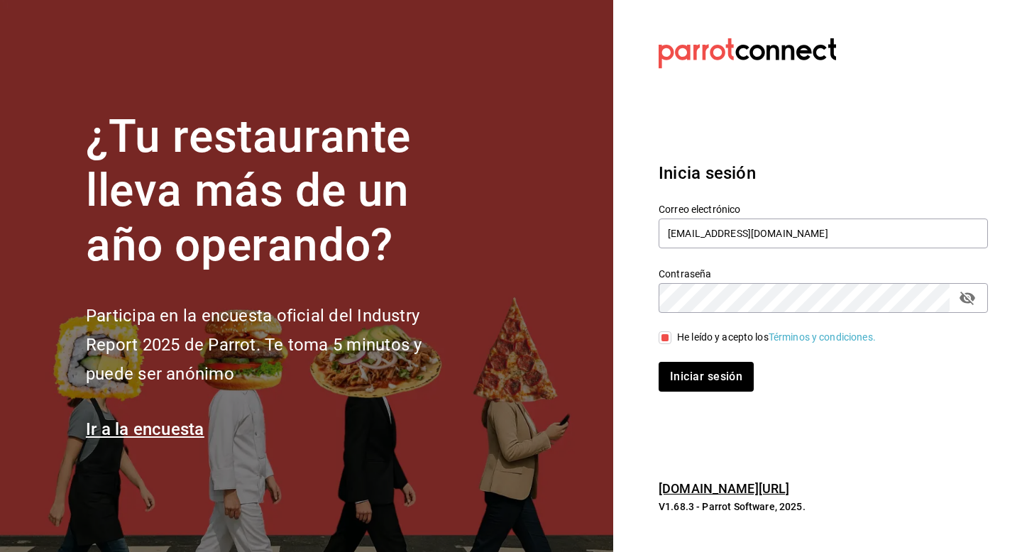
click at [677, 359] on div "Iniciar sesión" at bounding box center [815, 368] width 347 height 47
click at [677, 374] on button "Iniciar sesión" at bounding box center [707, 377] width 97 height 30
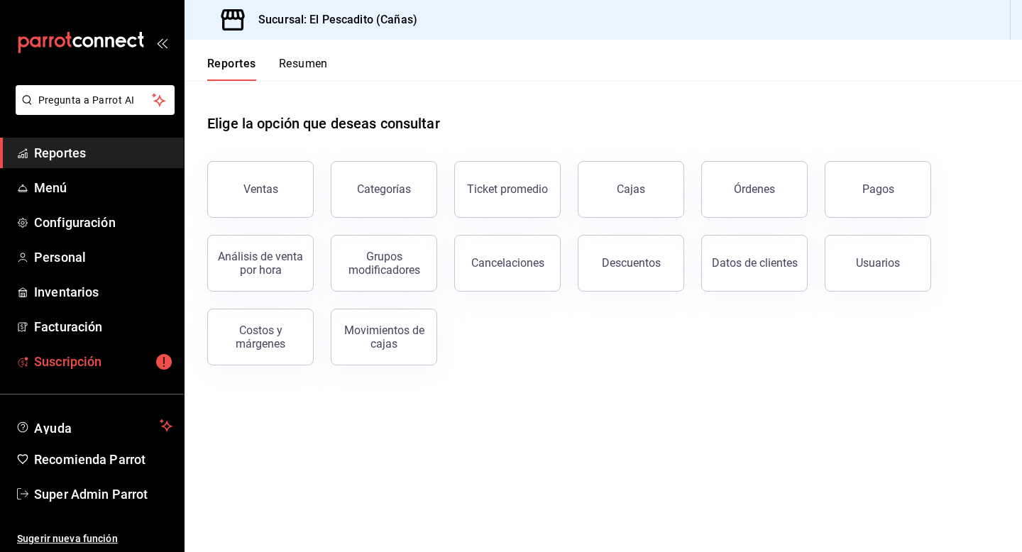
click at [114, 365] on span "Suscripción" at bounding box center [103, 361] width 138 height 19
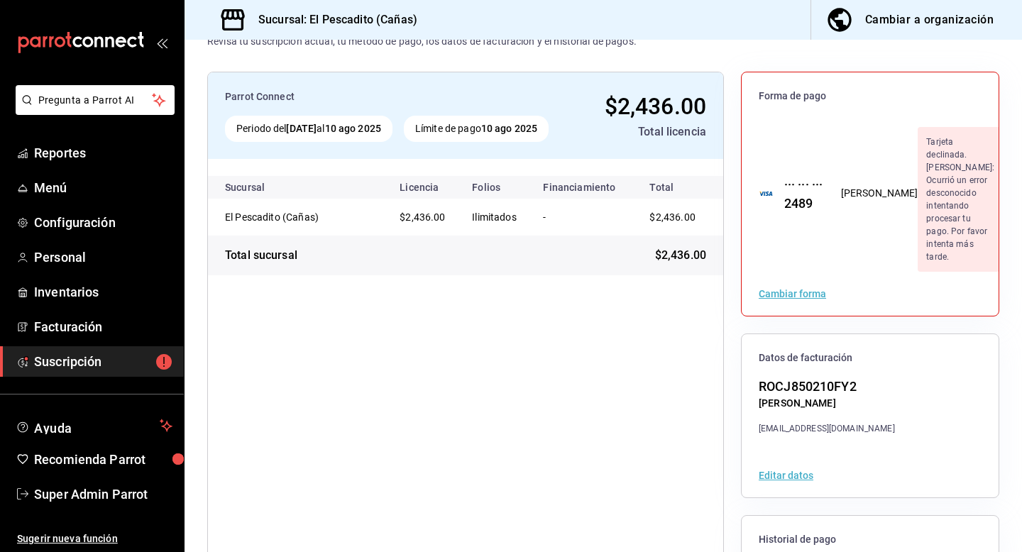
scroll to position [103, 0]
